Goal: Task Accomplishment & Management: Complete application form

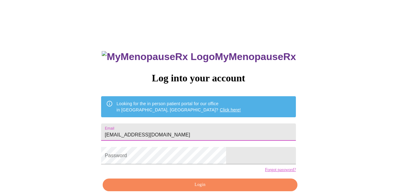
type input "[EMAIL_ADDRESS][DOMAIN_NAME]"
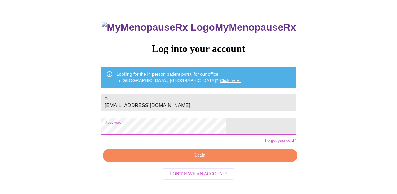
scroll to position [29, 0]
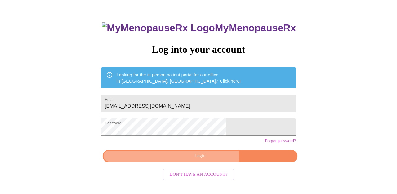
click at [205, 160] on span "Login" at bounding box center [200, 156] width 180 height 8
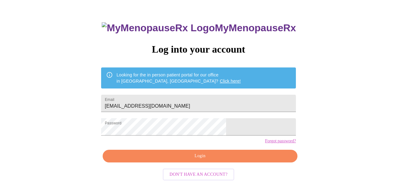
click at [220, 79] on link "Click here!" at bounding box center [230, 81] width 21 height 5
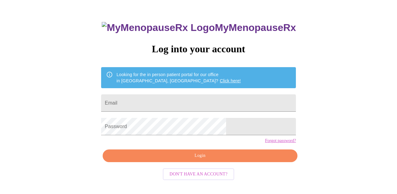
scroll to position [29, 0]
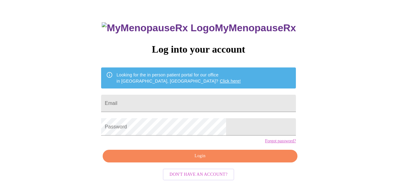
click at [201, 179] on span "Don't have an account?" at bounding box center [199, 175] width 58 height 8
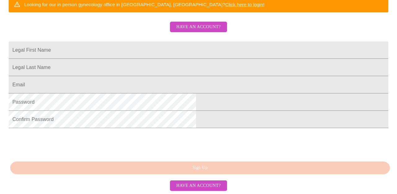
scroll to position [152, 0]
click at [161, 46] on input "Legal First Name" at bounding box center [198, 50] width 379 height 17
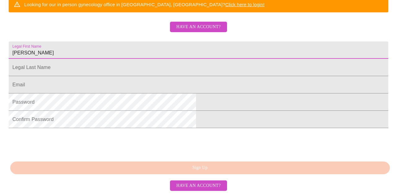
type input "Andrea"
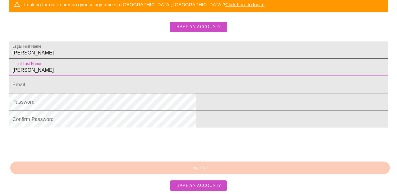
type input "Quinn"
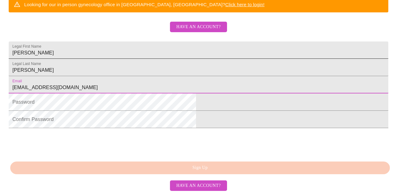
type input "[EMAIL_ADDRESS][DOMAIN_NAME]"
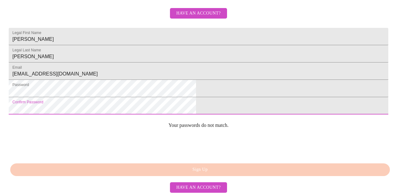
scroll to position [0, 0]
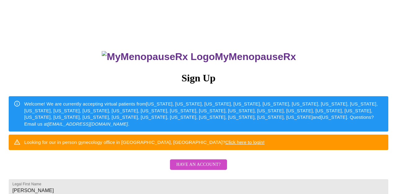
click at [123, 144] on div "MyMenopauseRx Sign Up Welcome! We are currently accepting virtual patients from…" at bounding box center [198, 138] width 392 height 194
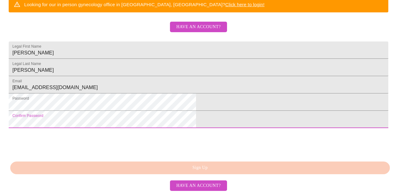
scroll to position [178, 0]
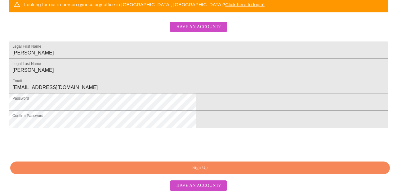
click at [196, 169] on span "Sign Up" at bounding box center [199, 168] width 365 height 8
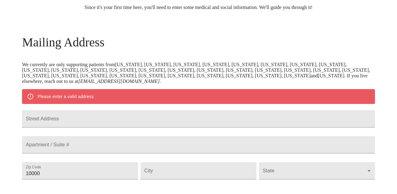
scroll to position [63, 0]
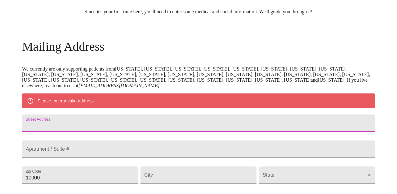
click at [122, 128] on input "Street Address" at bounding box center [198, 123] width 353 height 17
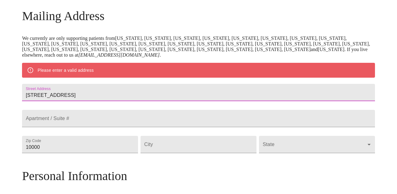
scroll to position [93, 0]
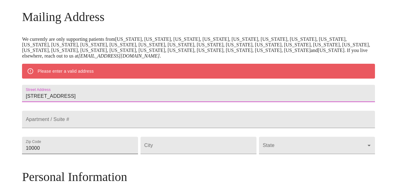
type input "415 W Seminary Ave"
click at [93, 154] on input "10000" at bounding box center [80, 145] width 116 height 17
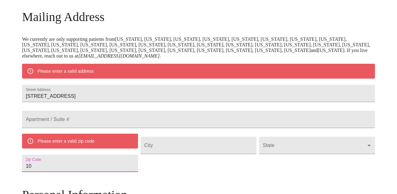
type input "1"
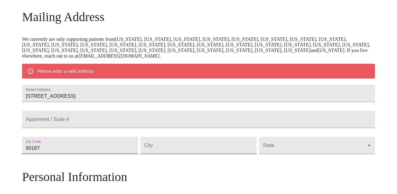
type input "60187"
click at [169, 154] on input "Street Address" at bounding box center [198, 145] width 116 height 17
type input "Wheaton"
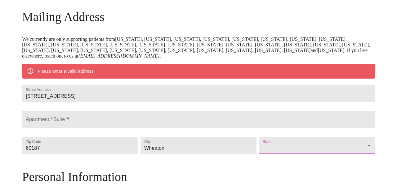
click at [261, 167] on body "MyMenopauseRx Welcome to MyMenopauseRx Since it's your first time here, you'll …" at bounding box center [198, 154] width 392 height 489
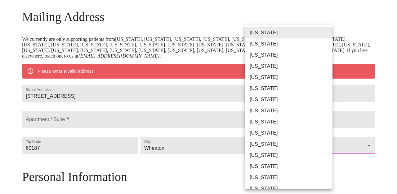
click at [261, 167] on li "Illinois" at bounding box center [289, 166] width 88 height 11
type input "Illinois"
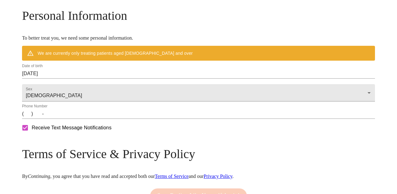
scroll to position [238, 0]
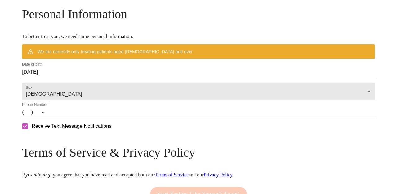
click at [69, 77] on input "08/18/2025" at bounding box center [198, 72] width 353 height 10
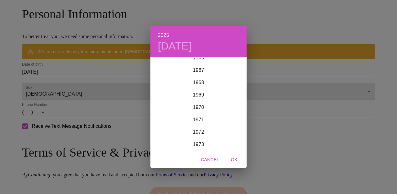
scroll to position [839, 0]
click at [200, 104] on div "1970" at bounding box center [198, 105] width 96 height 12
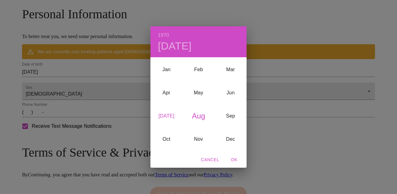
click at [167, 115] on div "Jul" at bounding box center [166, 115] width 32 height 23
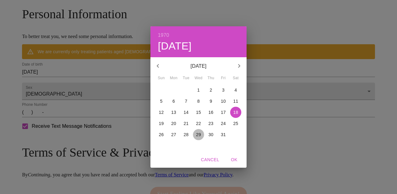
click at [198, 135] on p "29" at bounding box center [198, 135] width 5 height 6
click at [233, 160] on span "OK" at bounding box center [234, 160] width 15 height 8
type input "07/29/1970"
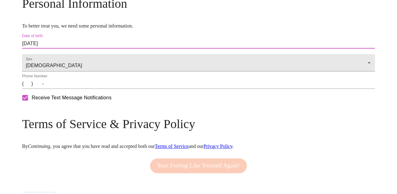
scroll to position [248, 0]
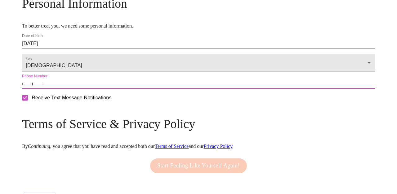
click at [69, 89] on input "(   )    -" at bounding box center [198, 84] width 353 height 10
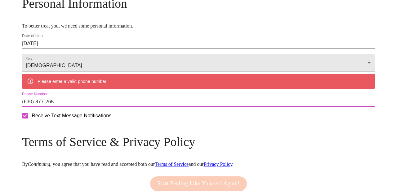
type input "(630) 877-2654"
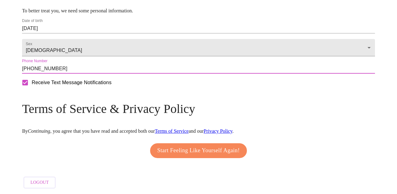
scroll to position [283, 0]
click at [179, 149] on span "Start Feeling Like Yourself Again!" at bounding box center [198, 151] width 82 height 10
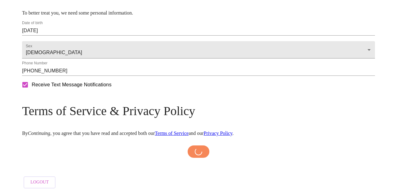
scroll to position [280, 0]
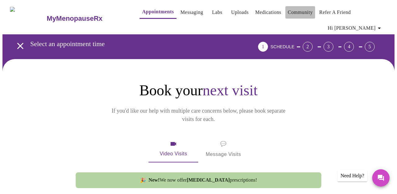
click at [288, 13] on link "Community" at bounding box center [300, 12] width 25 height 9
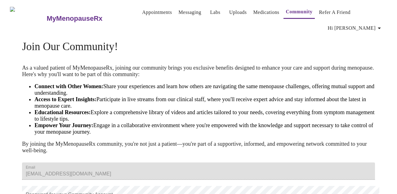
click at [366, 24] on span "Hi Andrea" at bounding box center [355, 28] width 55 height 9
click at [79, 10] on div at bounding box center [198, 97] width 397 height 194
click at [152, 13] on link "Appointments" at bounding box center [157, 12] width 30 height 9
